Goal: Complete application form

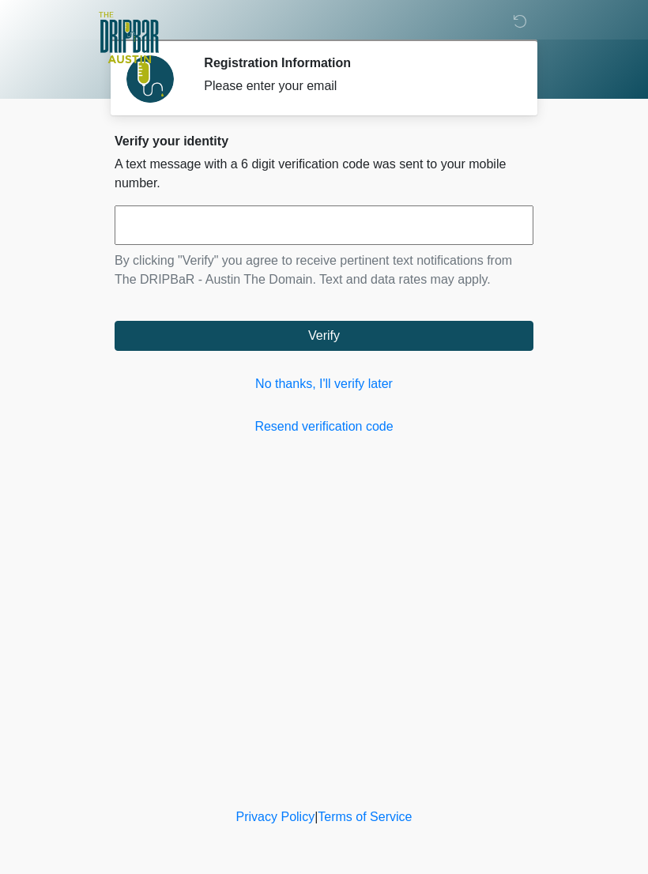
click at [279, 227] on input "text" at bounding box center [324, 224] width 419 height 39
type input "******"
click at [324, 327] on button "Verify" at bounding box center [324, 336] width 419 height 30
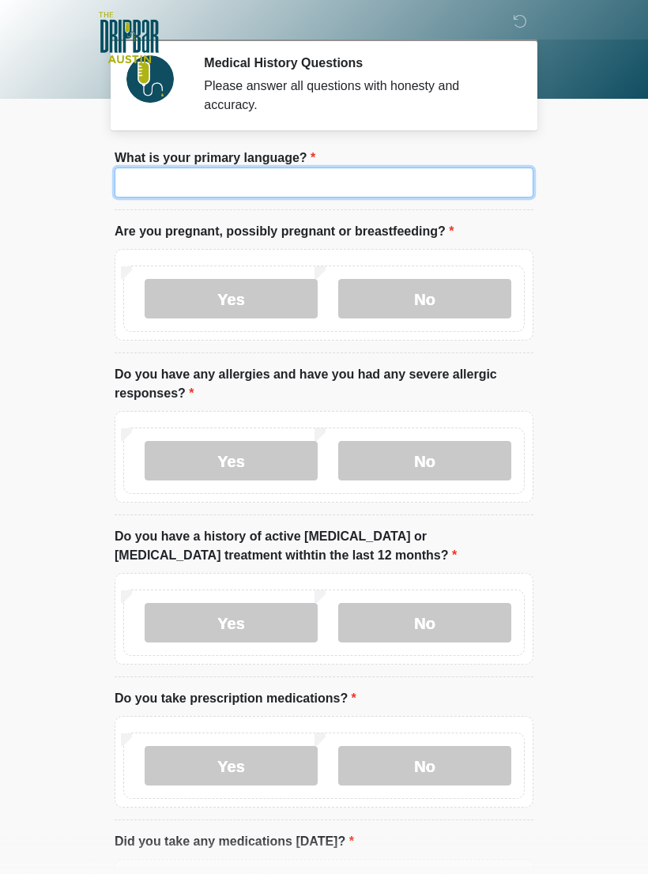
click at [215, 177] on input "What is your primary language?" at bounding box center [324, 182] width 419 height 30
type input "*******"
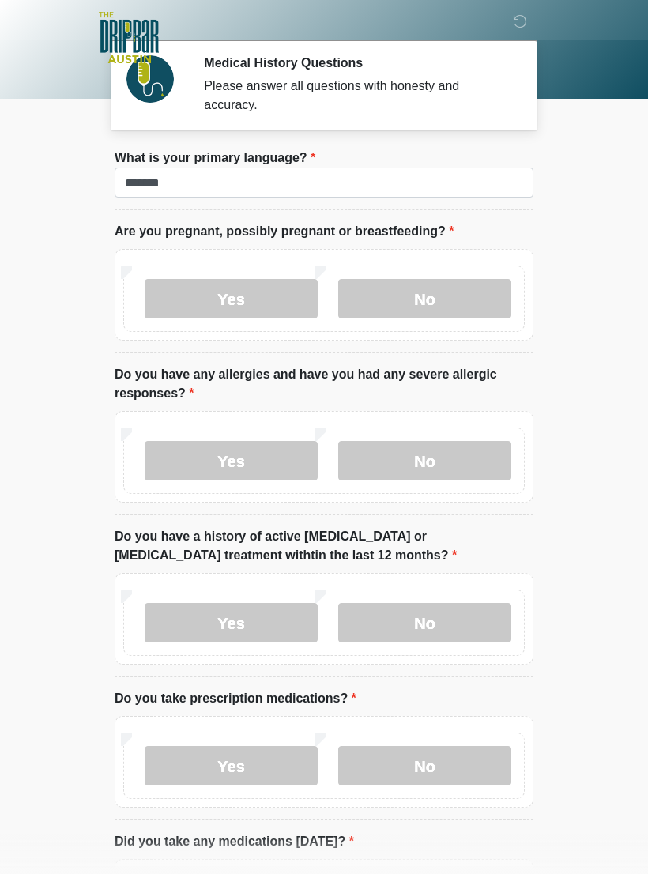
click at [446, 299] on label "No" at bounding box center [424, 298] width 173 height 39
click at [418, 468] on label "No" at bounding box center [424, 460] width 173 height 39
click at [428, 623] on label "No" at bounding box center [424, 622] width 173 height 39
click at [220, 762] on label "Yes" at bounding box center [231, 765] width 173 height 39
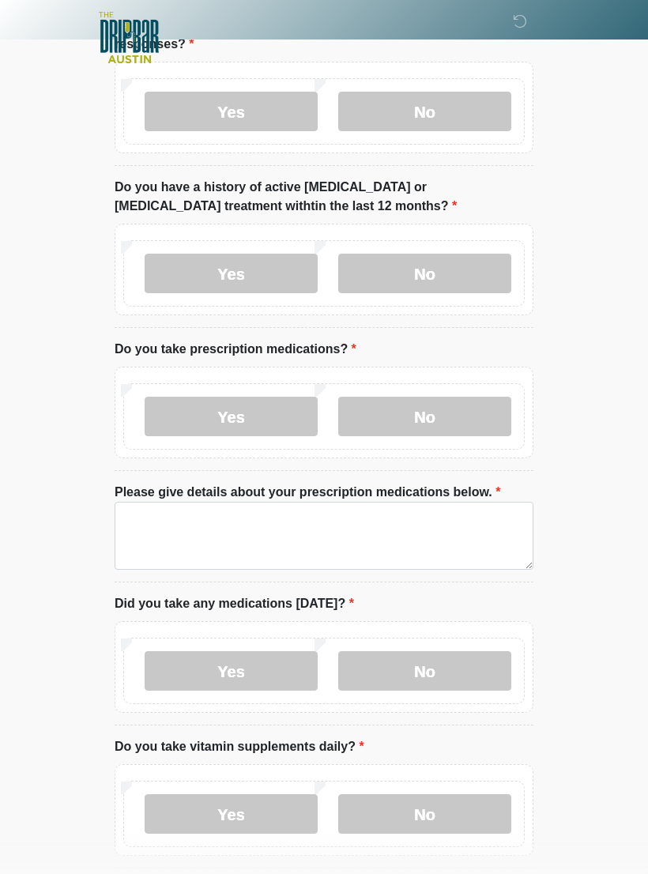
scroll to position [349, 0]
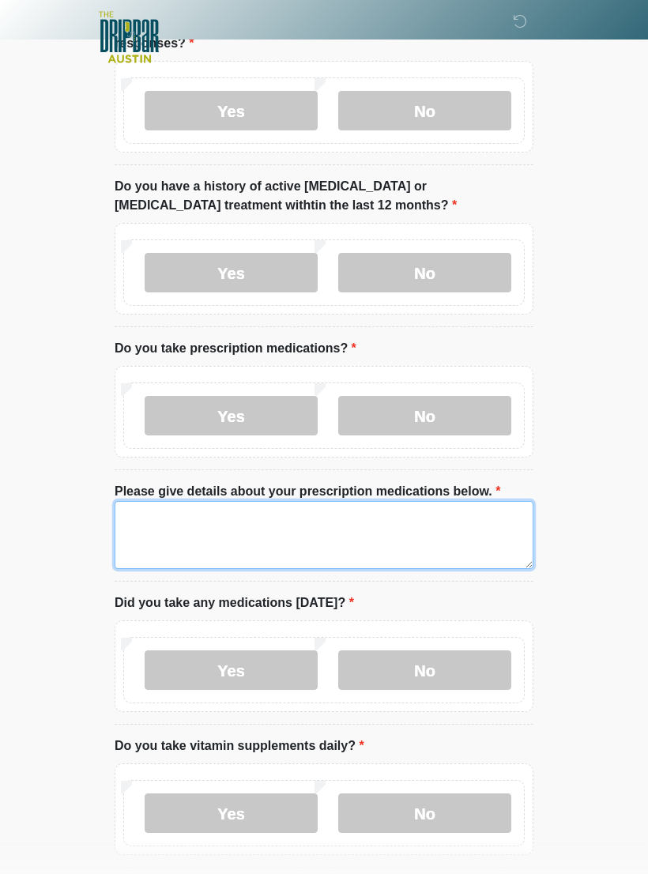
click at [174, 512] on textarea "Please give details about your prescription medications below." at bounding box center [324, 536] width 419 height 68
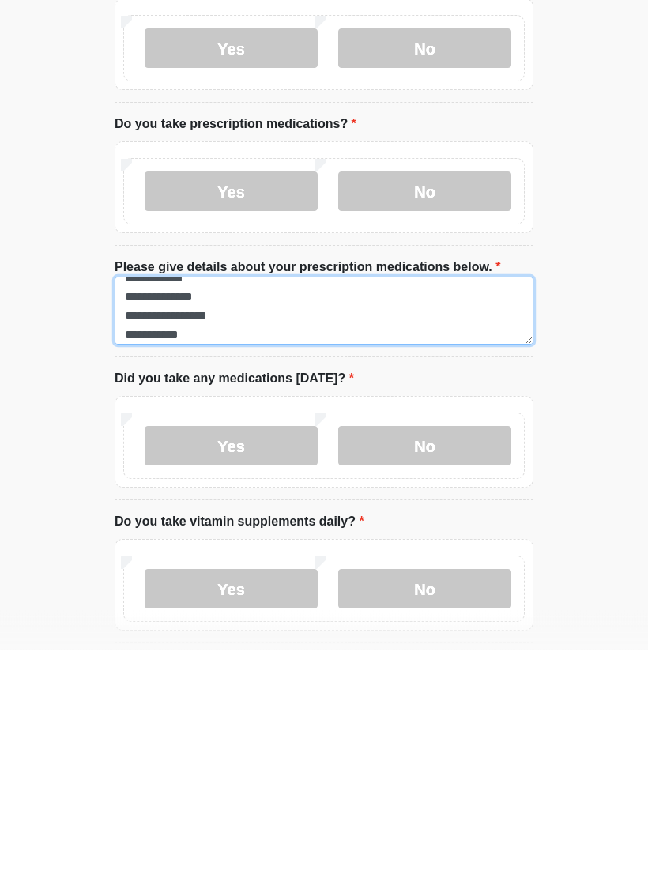
type textarea "**********"
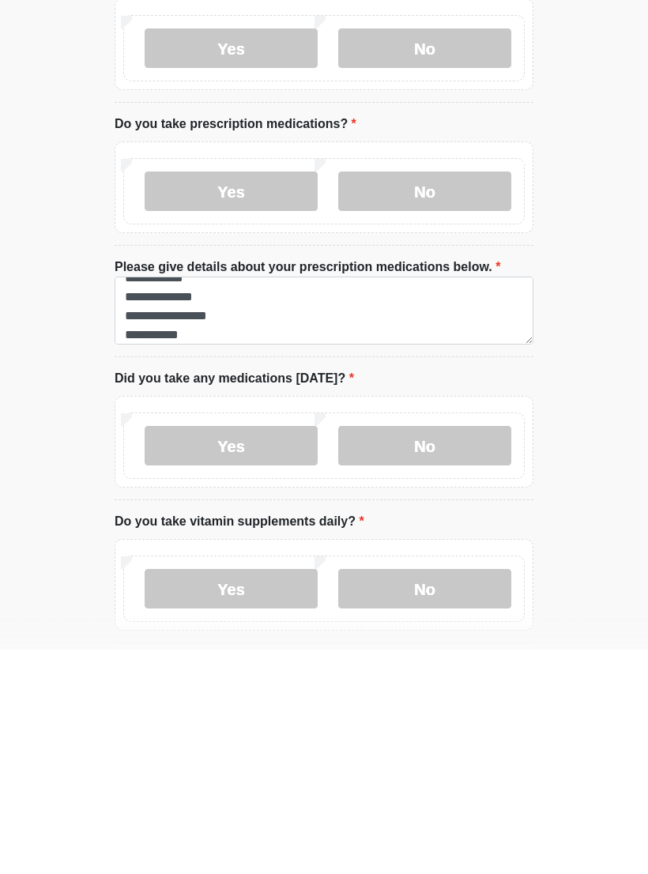
click at [224, 651] on label "Yes" at bounding box center [231, 670] width 173 height 39
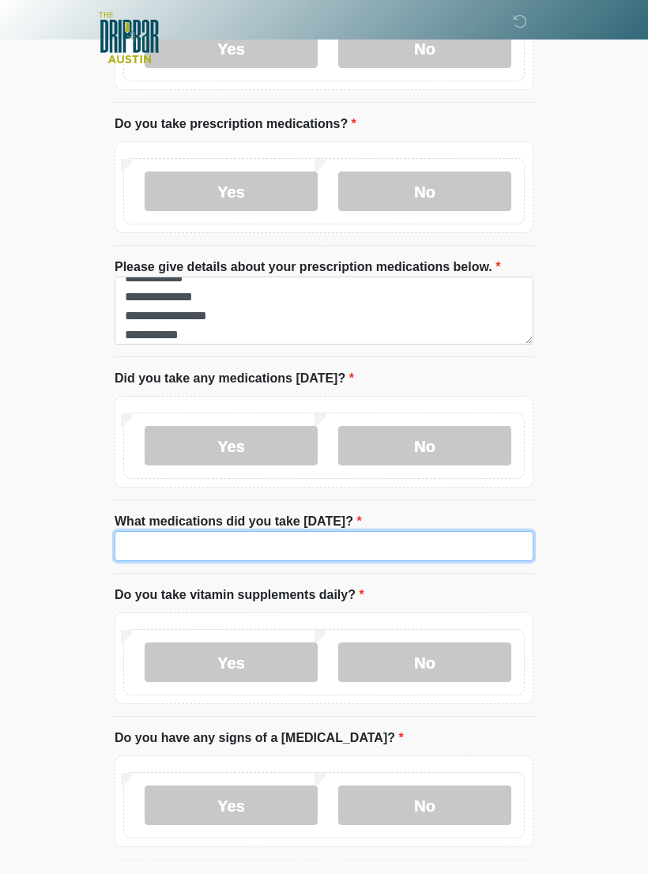
click at [245, 543] on input "What medications did you take today?" at bounding box center [324, 546] width 419 height 30
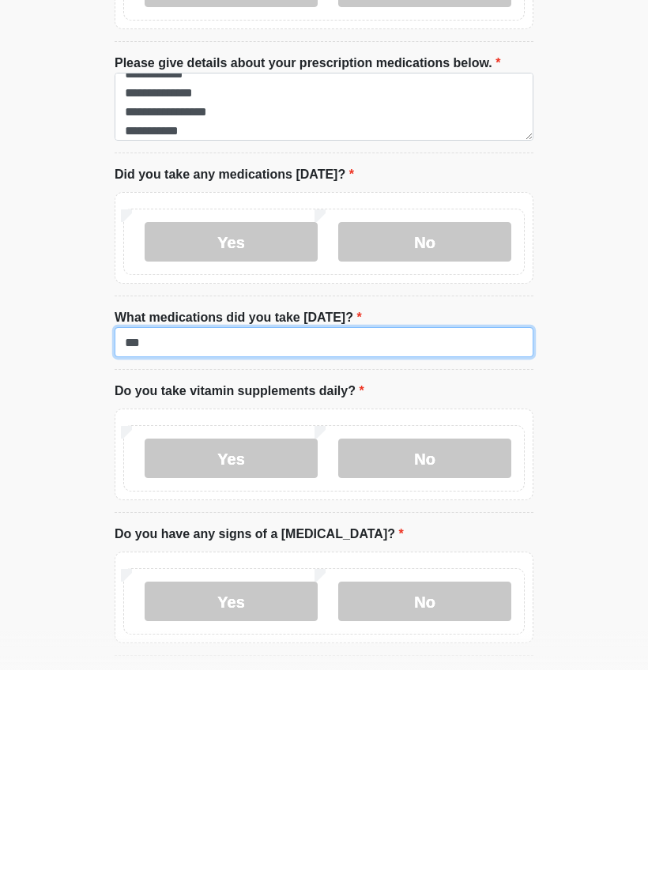
type input "***"
click at [434, 642] on label "No" at bounding box center [424, 661] width 173 height 39
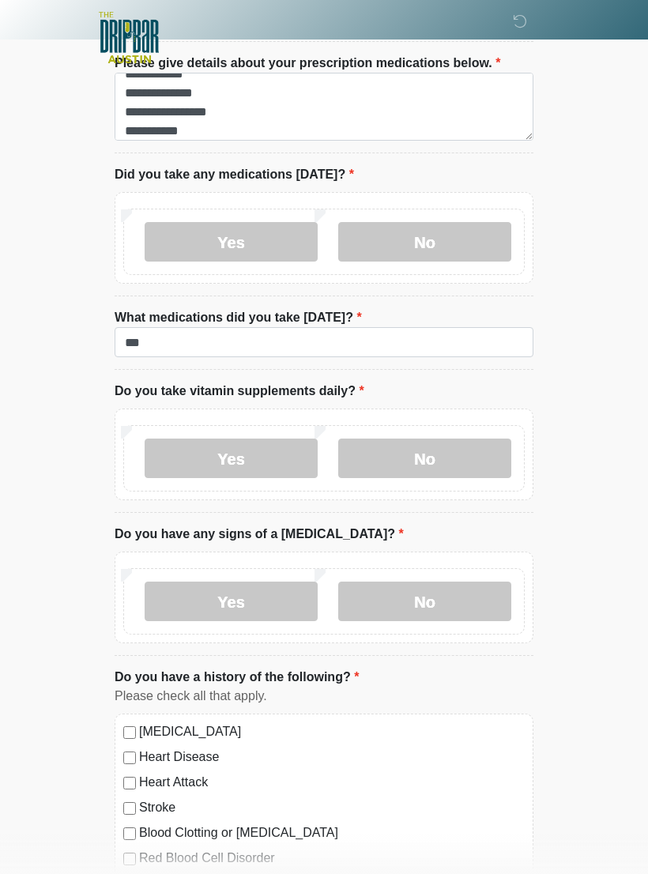
click at [431, 601] on label "No" at bounding box center [424, 600] width 173 height 39
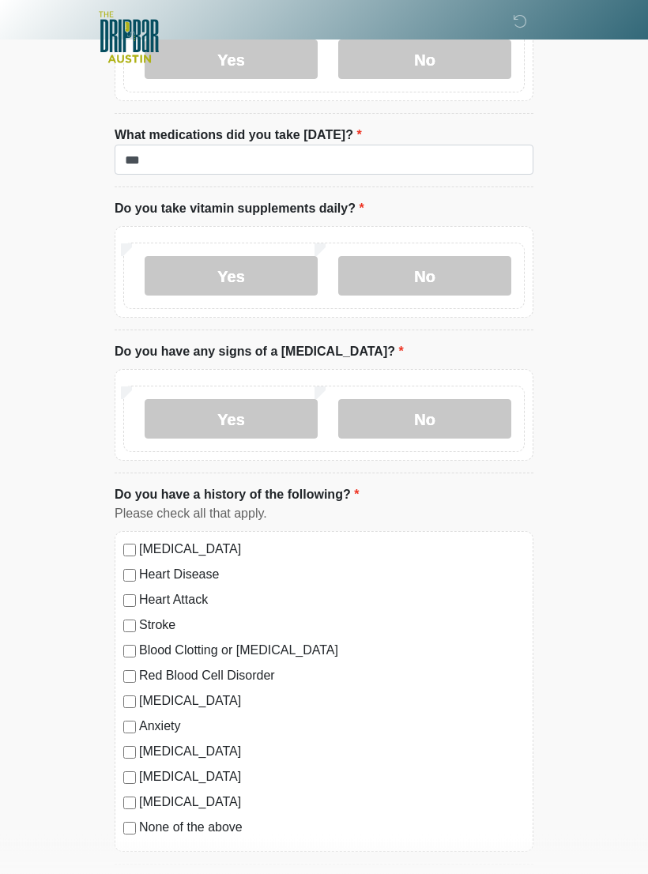
scroll to position [961, 0]
click at [145, 696] on label "Depression" at bounding box center [332, 700] width 386 height 19
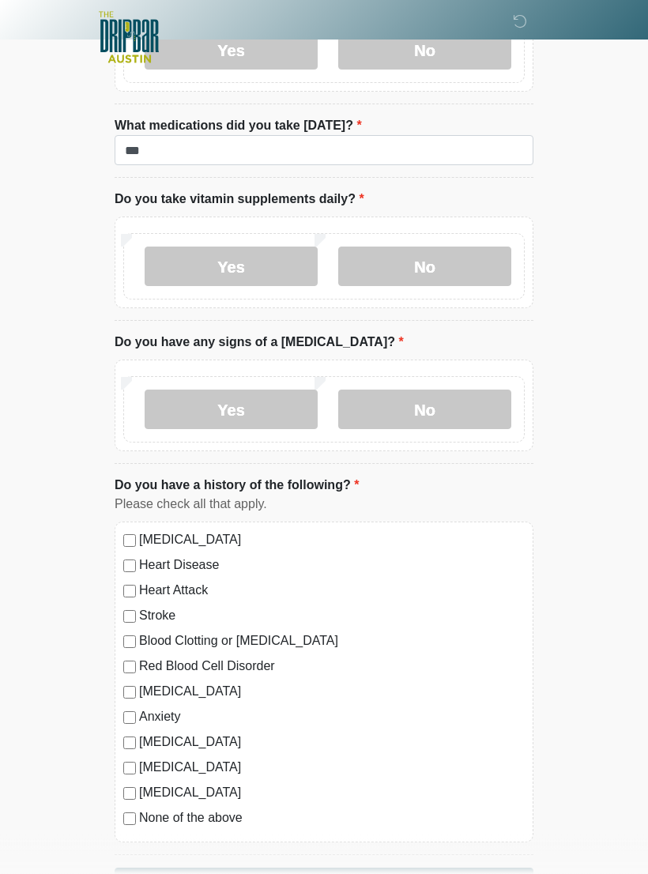
scroll to position [1051, 0]
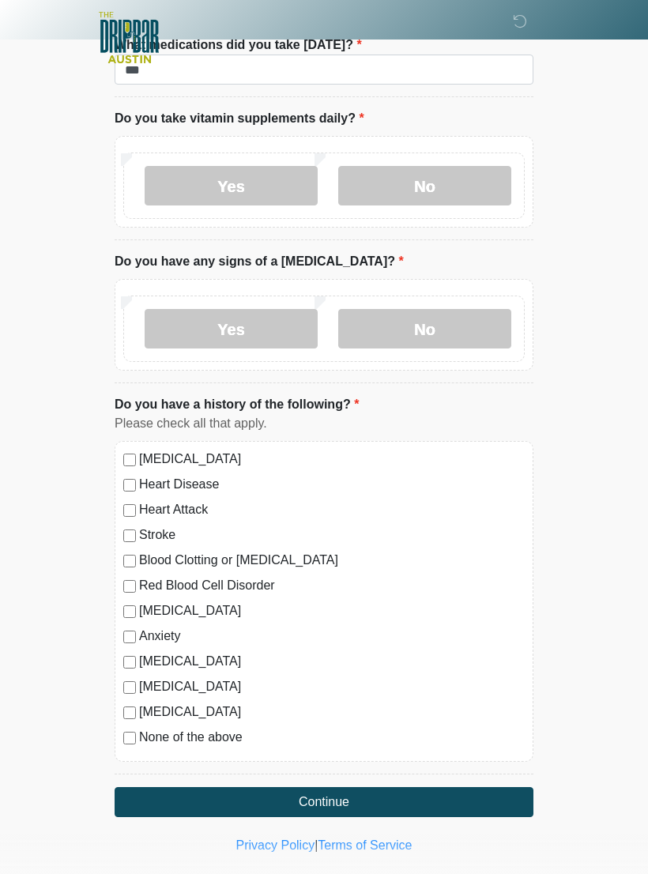
click at [325, 796] on button "Continue" at bounding box center [324, 802] width 419 height 30
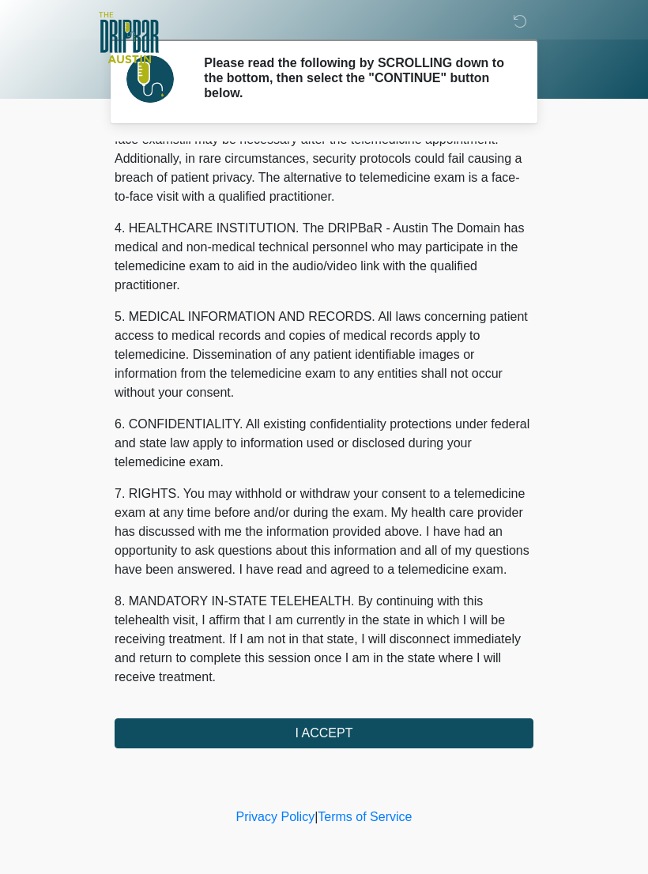
scroll to position [378, 0]
click at [332, 728] on button "I ACCEPT" at bounding box center [324, 733] width 419 height 30
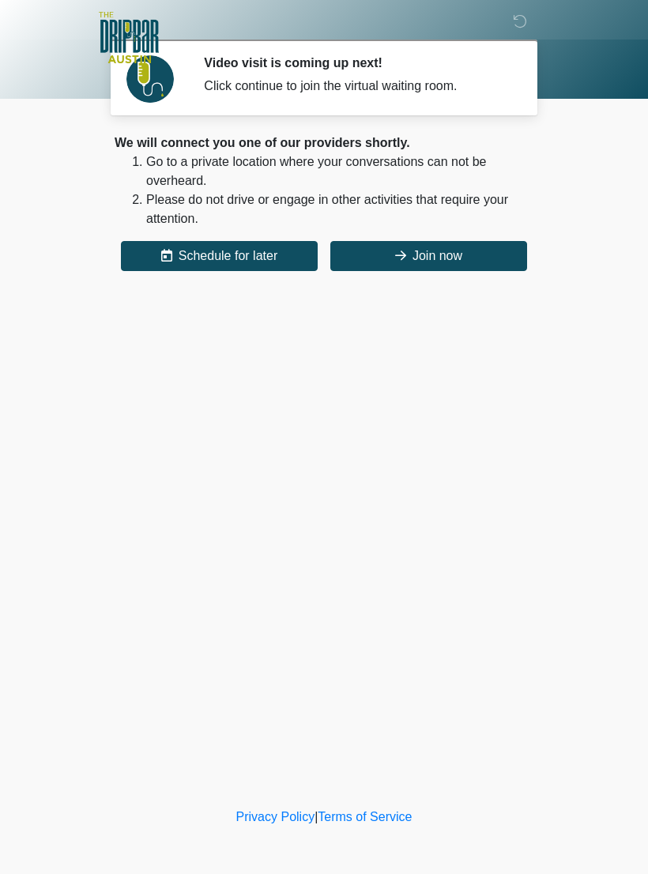
click at [250, 66] on div at bounding box center [312, 37] width 474 height 75
click at [515, 21] on icon at bounding box center [520, 21] width 14 height 14
click at [468, 250] on button "Join now" at bounding box center [428, 256] width 197 height 30
